Goal: Check status: Check status

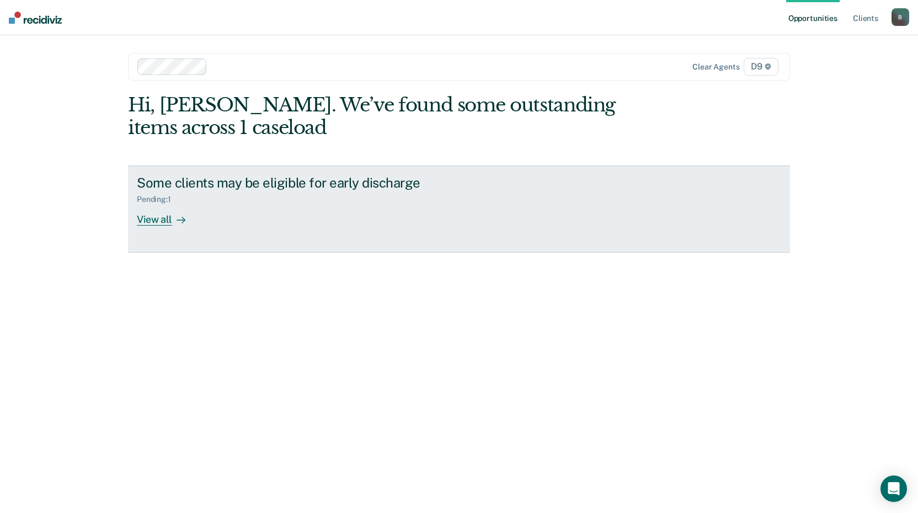
click at [152, 224] on div "View all" at bounding box center [168, 215] width 62 height 22
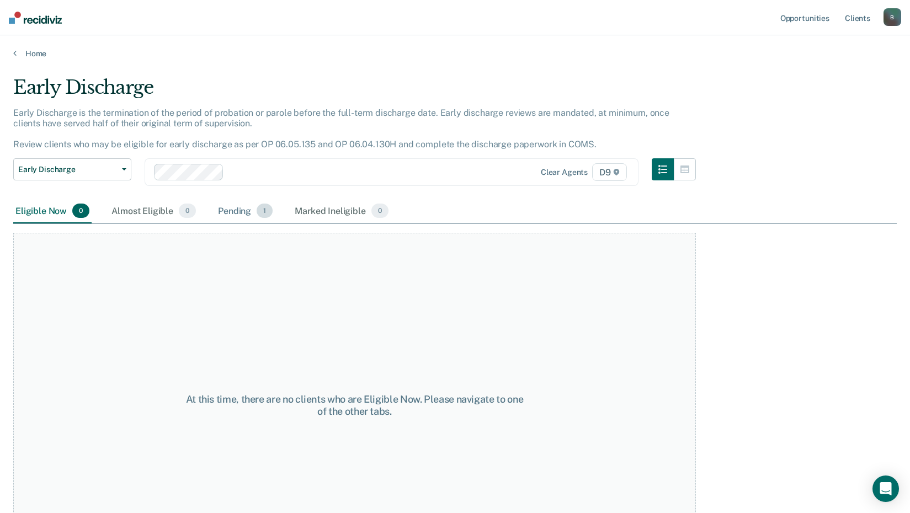
click at [238, 212] on div "Pending 1" at bounding box center [245, 211] width 59 height 24
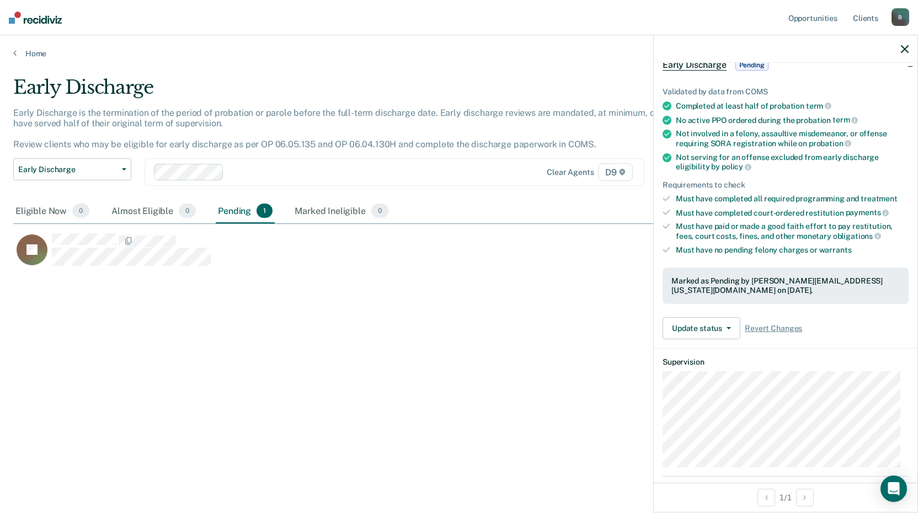
scroll to position [6, 0]
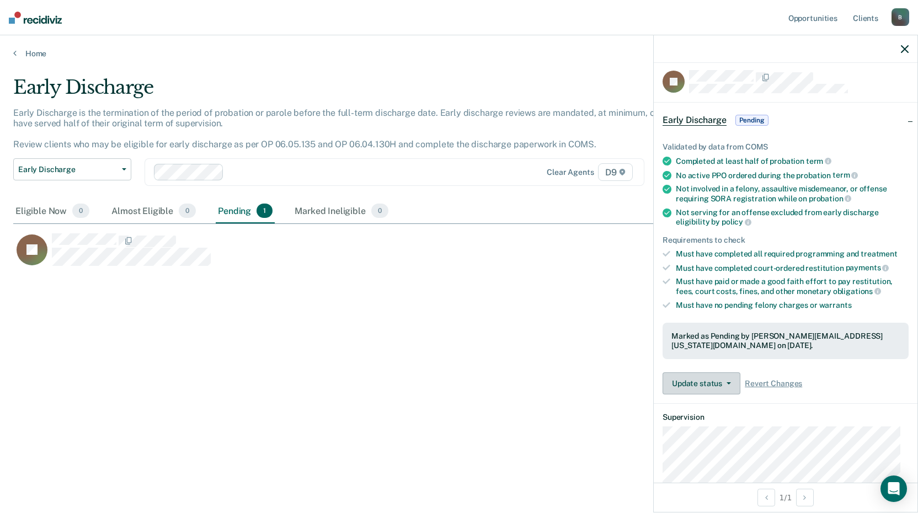
click at [727, 383] on button "Update status" at bounding box center [702, 383] width 78 height 22
click at [881, 408] on article "JS Early Discharge Pending Validated by data from COMS Completed at least half …" at bounding box center [786, 349] width 246 height 558
click at [909, 51] on div at bounding box center [786, 49] width 264 height 28
click at [15, 53] on icon at bounding box center [14, 53] width 3 height 9
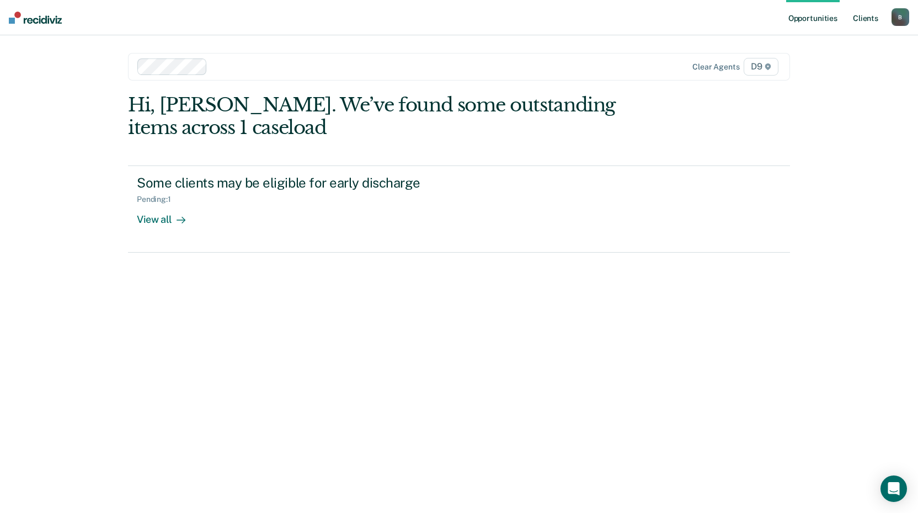
click at [862, 22] on link "Client s" at bounding box center [866, 17] width 30 height 35
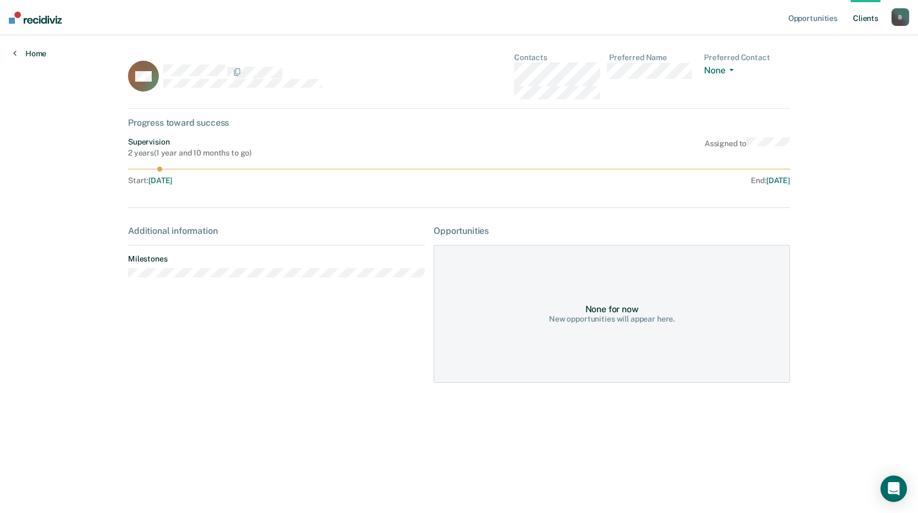
click at [44, 52] on link "Home" at bounding box center [29, 54] width 33 height 10
